Goal: Find specific page/section: Find specific page/section

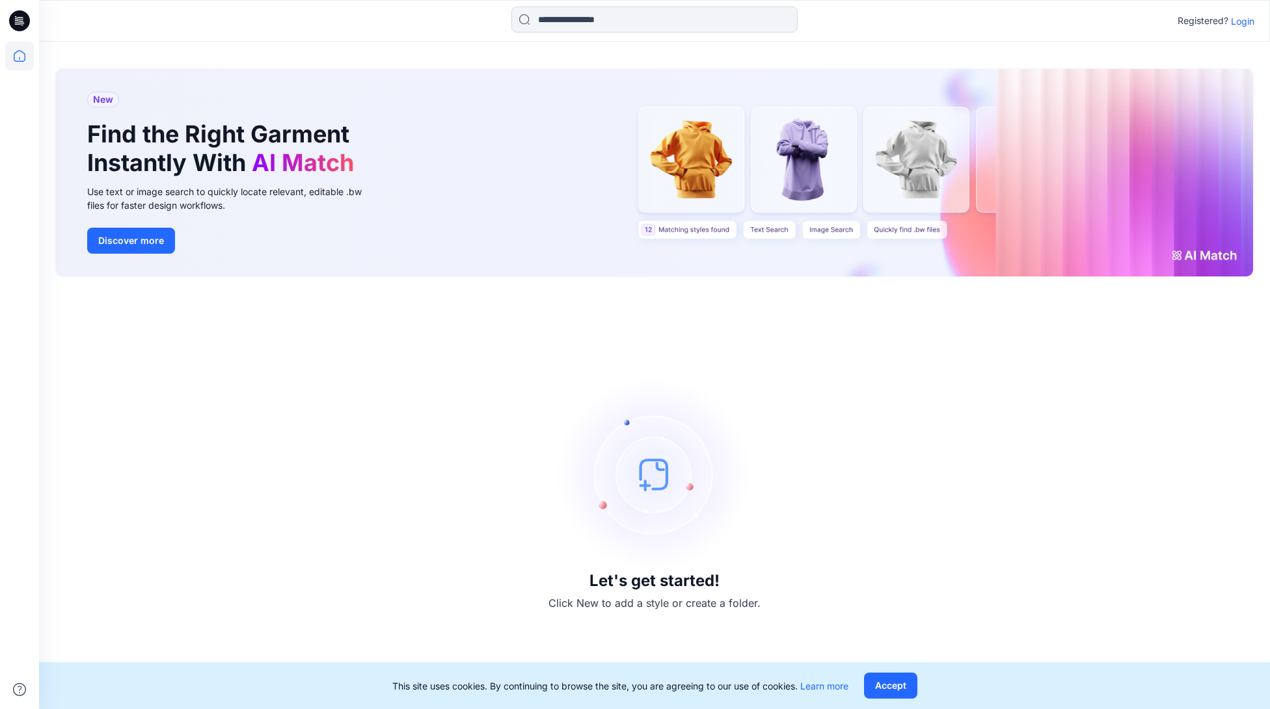
click at [1235, 18] on p "Login" at bounding box center [1242, 21] width 23 height 14
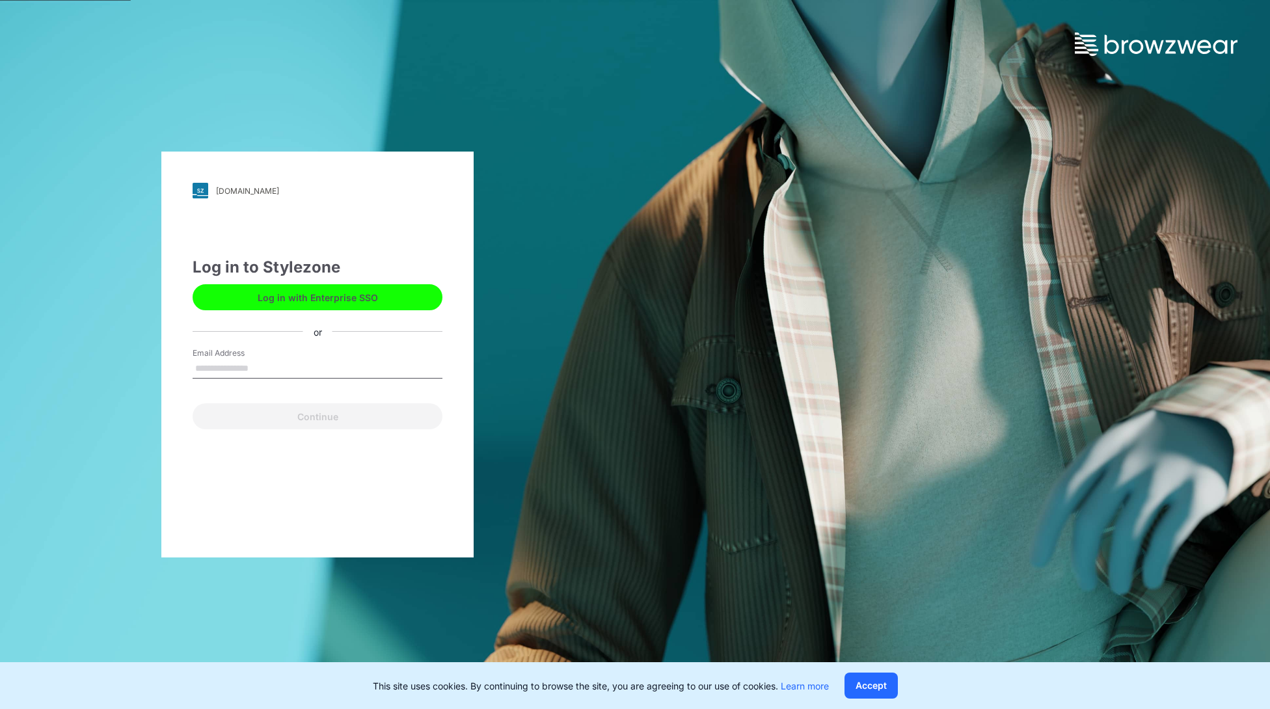
drag, startPoint x: 884, startPoint y: 680, endPoint x: 855, endPoint y: 637, distance: 51.1
click at [884, 680] on button "Accept" at bounding box center [870, 686] width 53 height 26
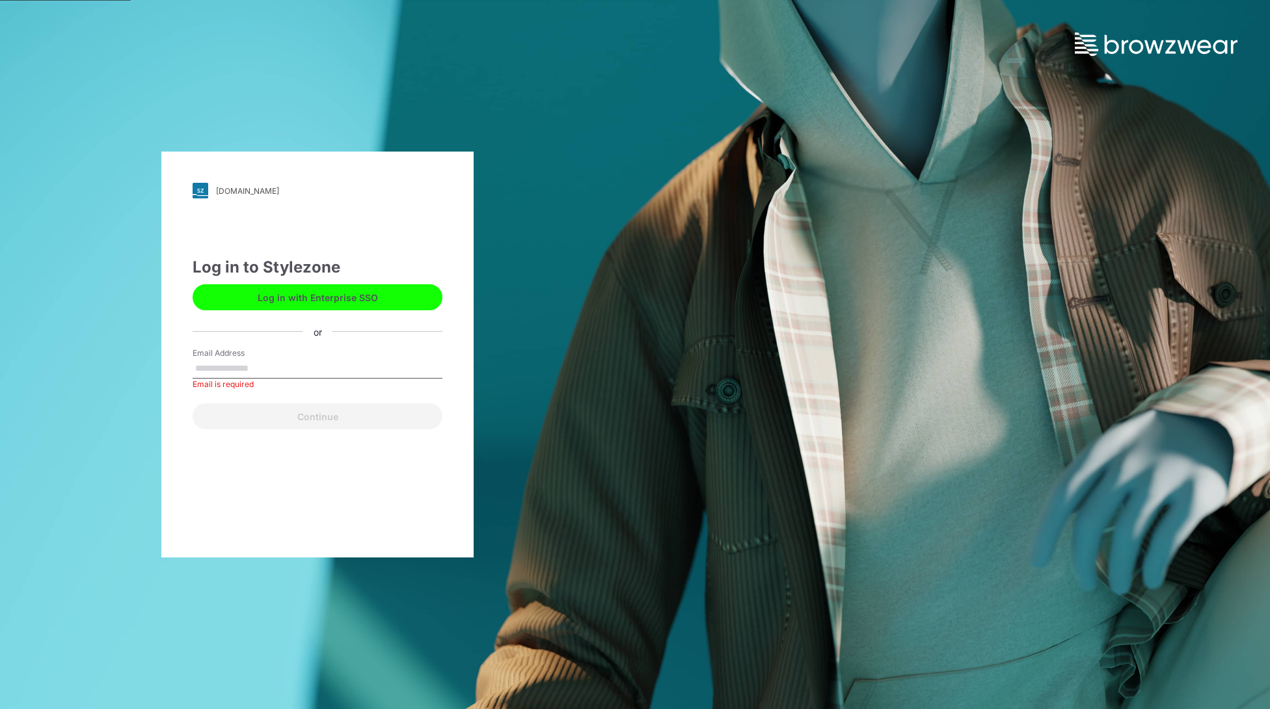
click at [224, 362] on input "Email Address" at bounding box center [318, 369] width 250 height 20
type input "**********"
click at [295, 418] on button "Continue" at bounding box center [318, 416] width 250 height 26
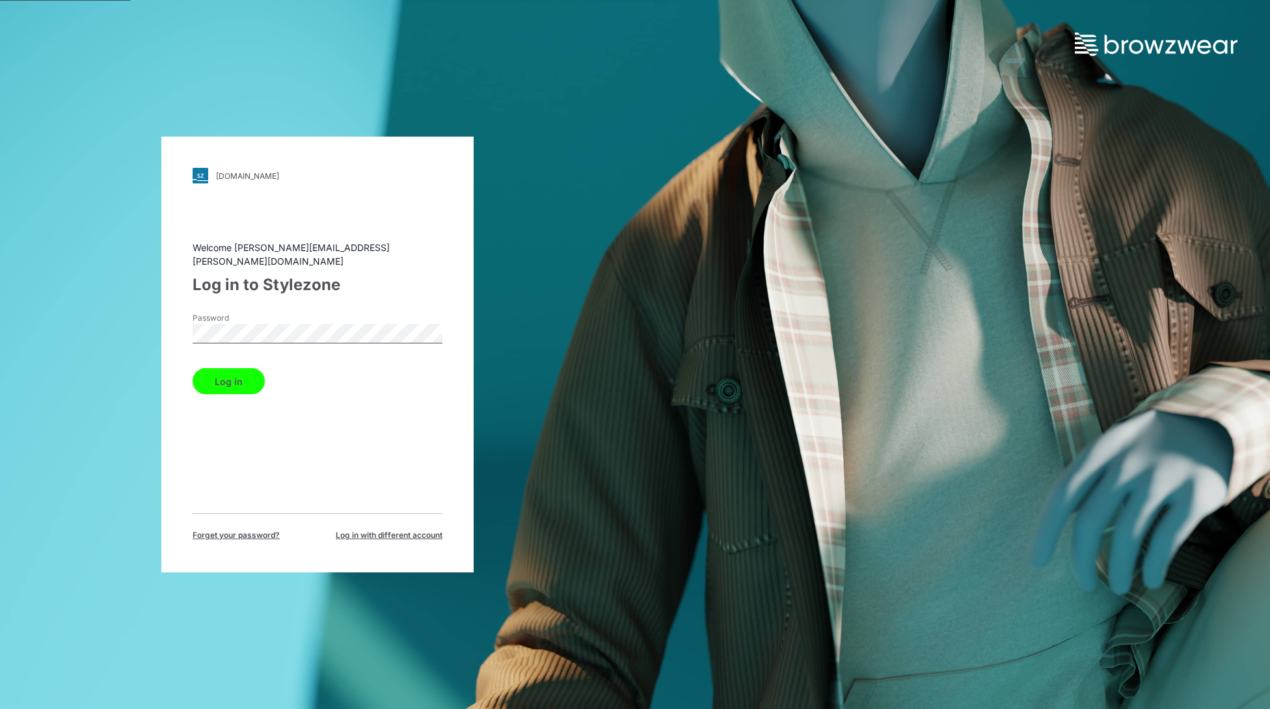
click at [221, 368] on button "Log in" at bounding box center [229, 381] width 72 height 26
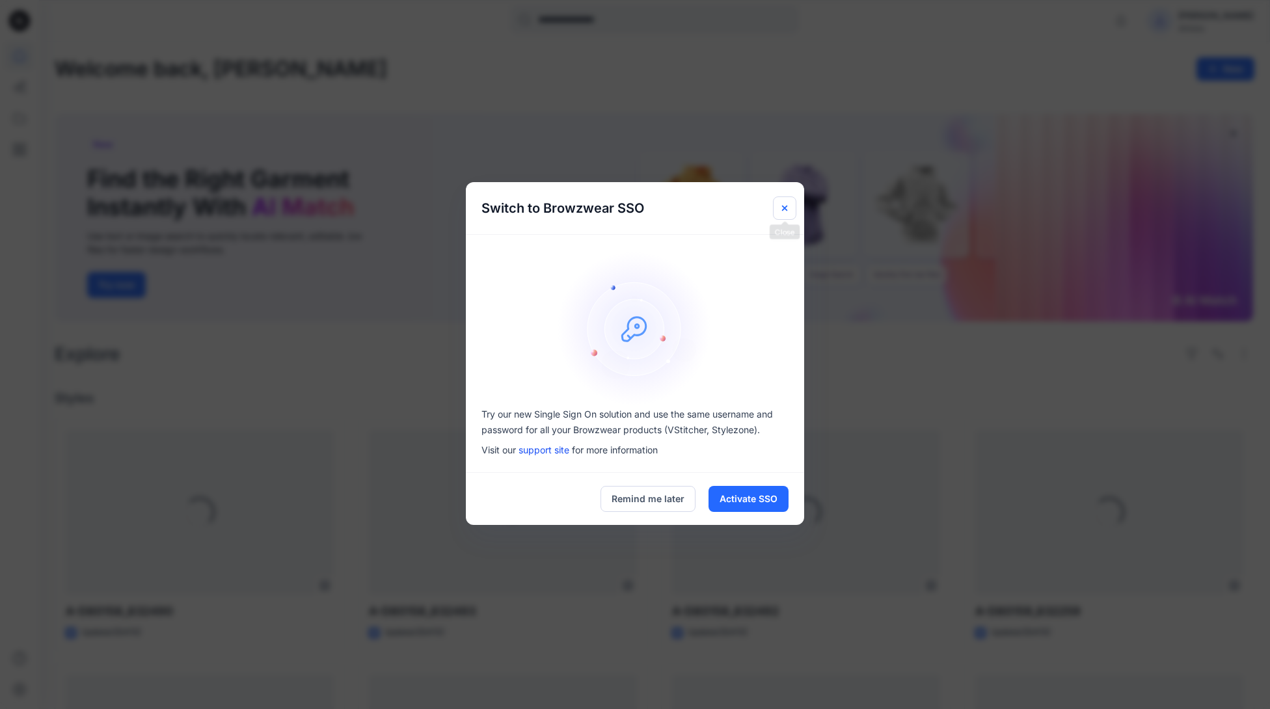
click at [786, 205] on icon "Close" at bounding box center [784, 208] width 10 height 10
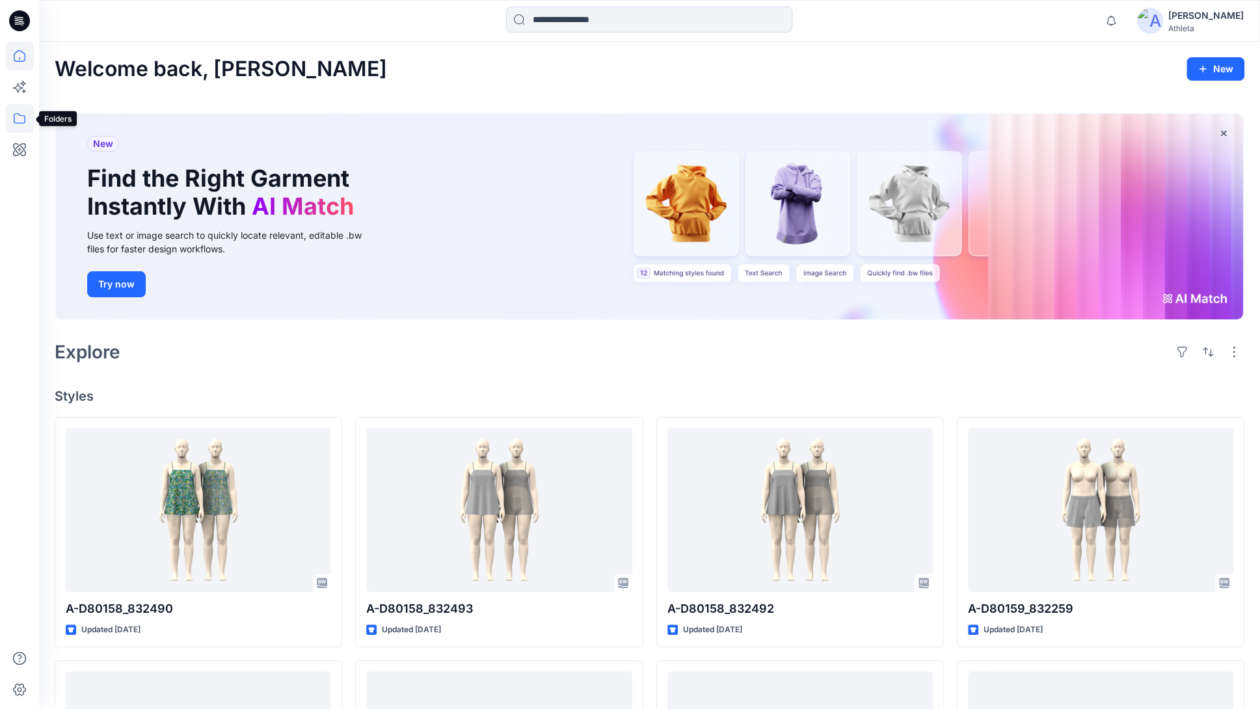
click at [20, 120] on icon at bounding box center [19, 118] width 29 height 29
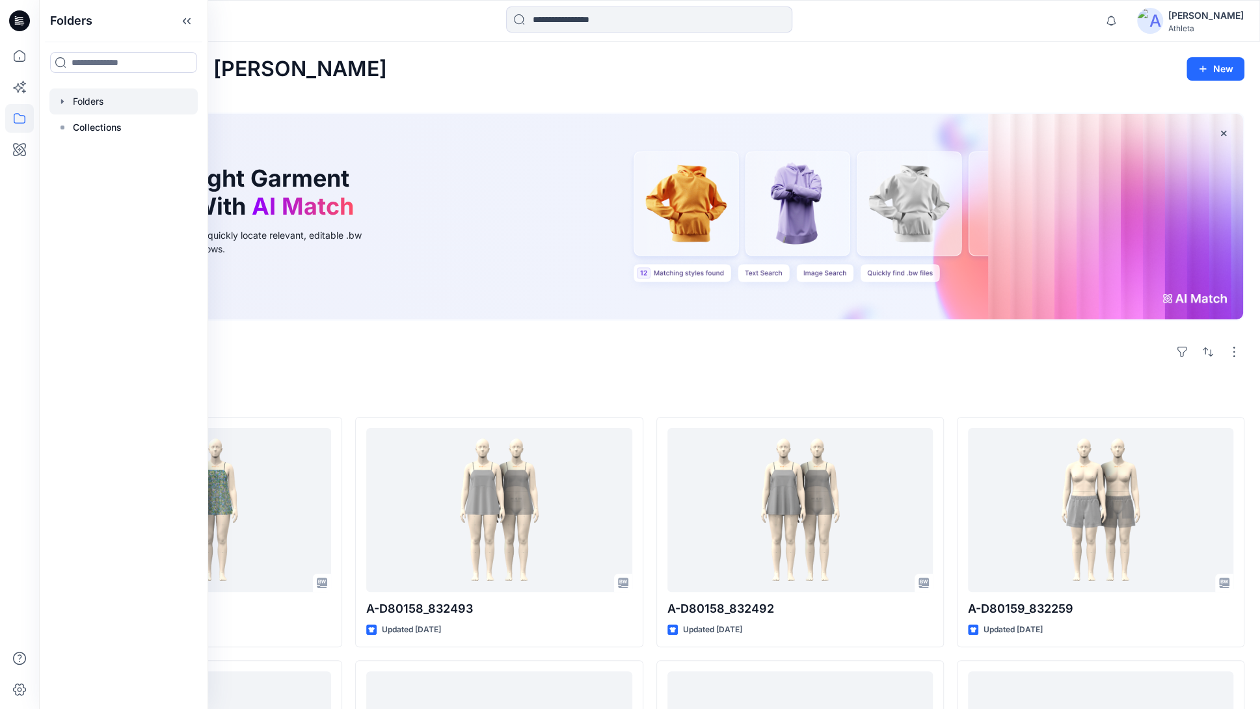
click at [60, 105] on icon "button" at bounding box center [62, 101] width 10 height 10
click at [91, 180] on div at bounding box center [140, 180] width 182 height 26
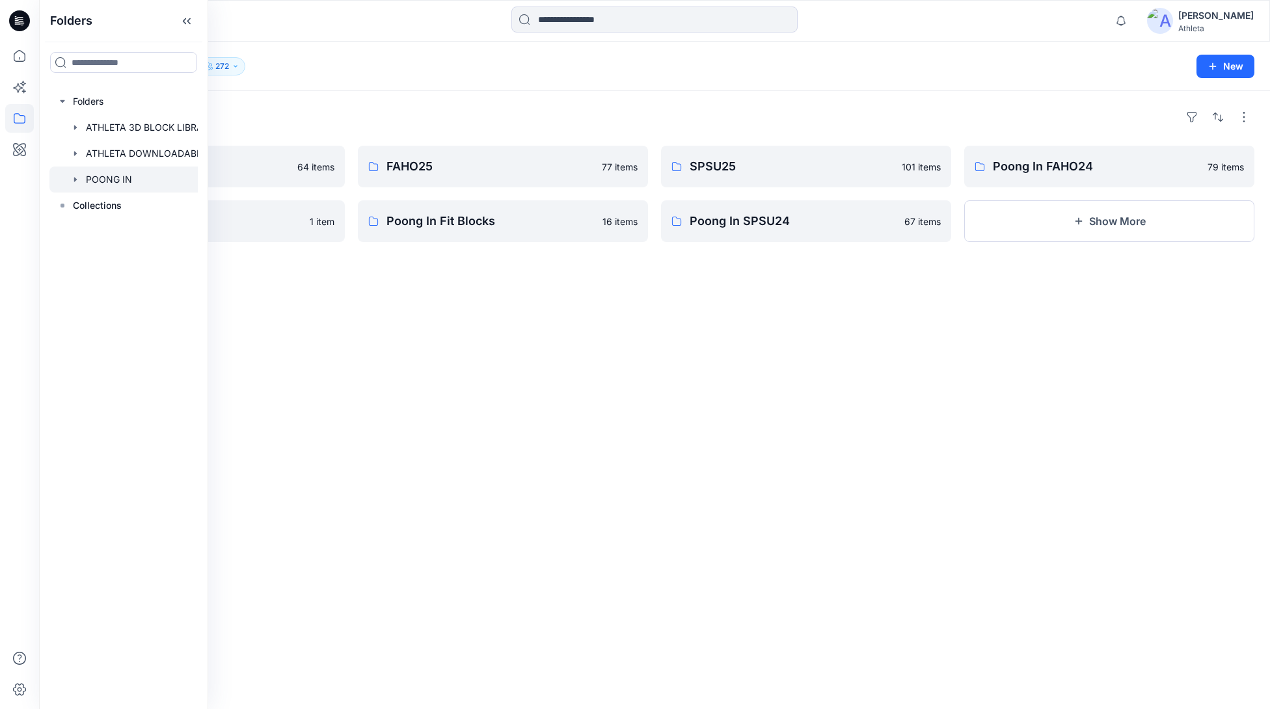
click at [413, 423] on div "Folders SPSU26 64 items Assignment - [DATE] 1 item FAHO25 77 items Poong In Fit…" at bounding box center [654, 400] width 1231 height 618
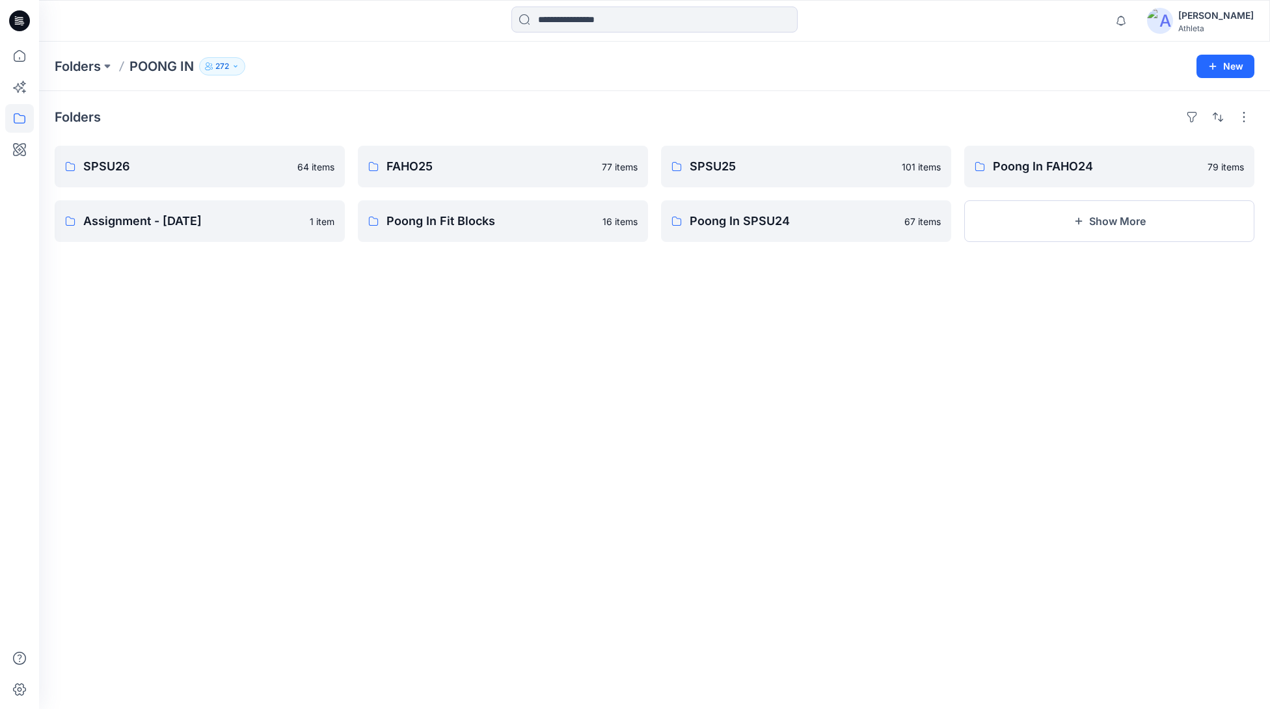
click at [775, 474] on div "Folders SPSU26 64 items Assignment - [DATE] 1 item FAHO25 77 items Poong In Fit…" at bounding box center [654, 400] width 1231 height 618
click at [570, 19] on input at bounding box center [654, 20] width 286 height 26
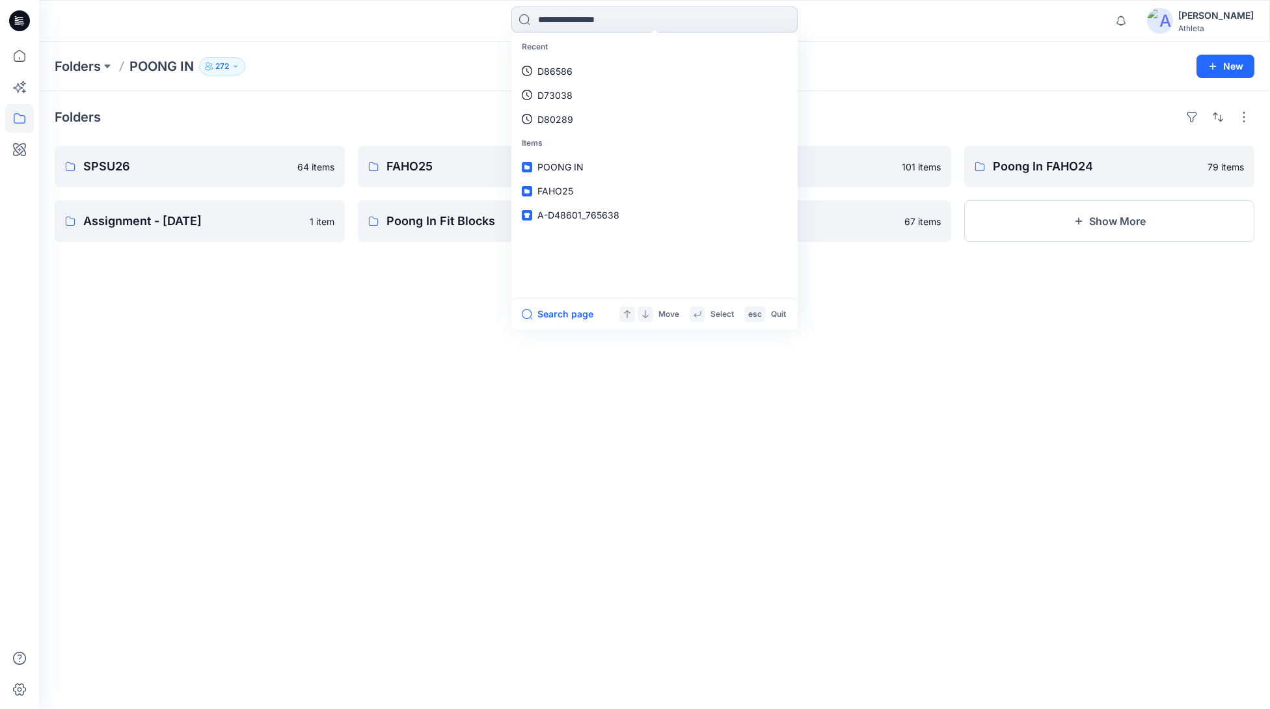
paste input "******"
type input "******"
click at [582, 64] on span "A- D80163 _832177" at bounding box center [578, 71] width 83 height 15
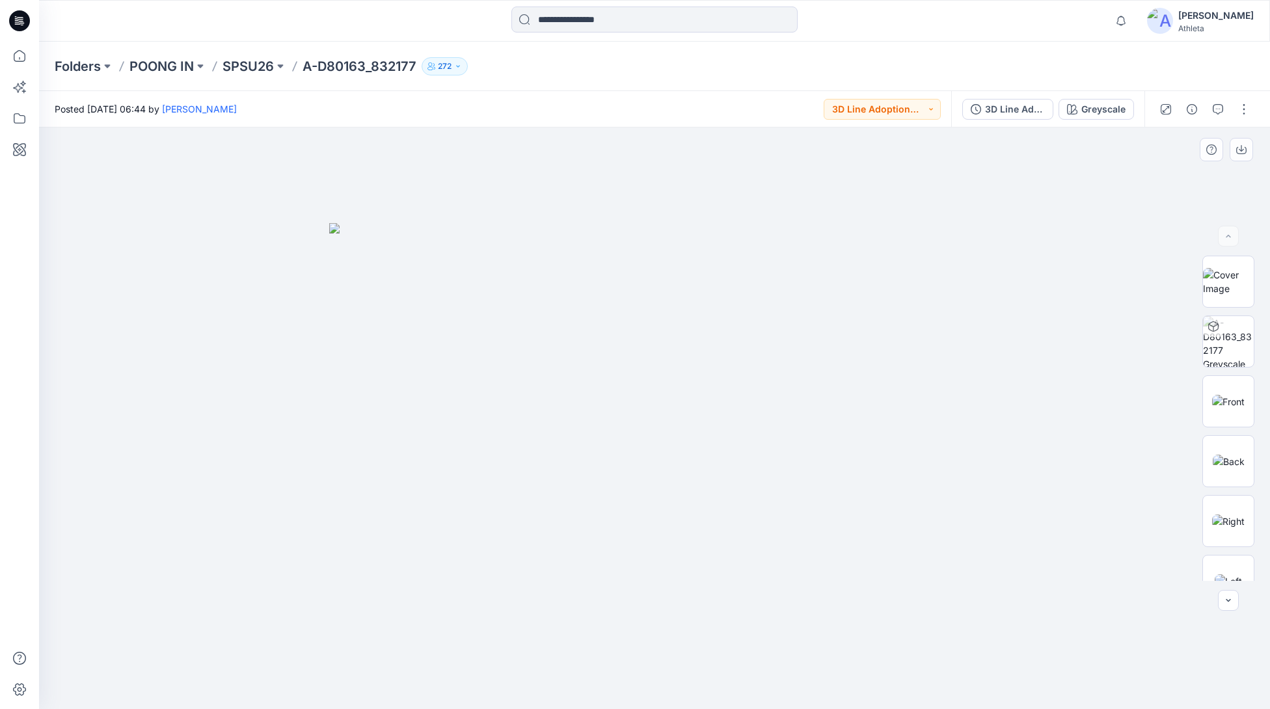
click at [334, 250] on img at bounding box center [654, 466] width 650 height 486
